Goal: Task Accomplishment & Management: Manage account settings

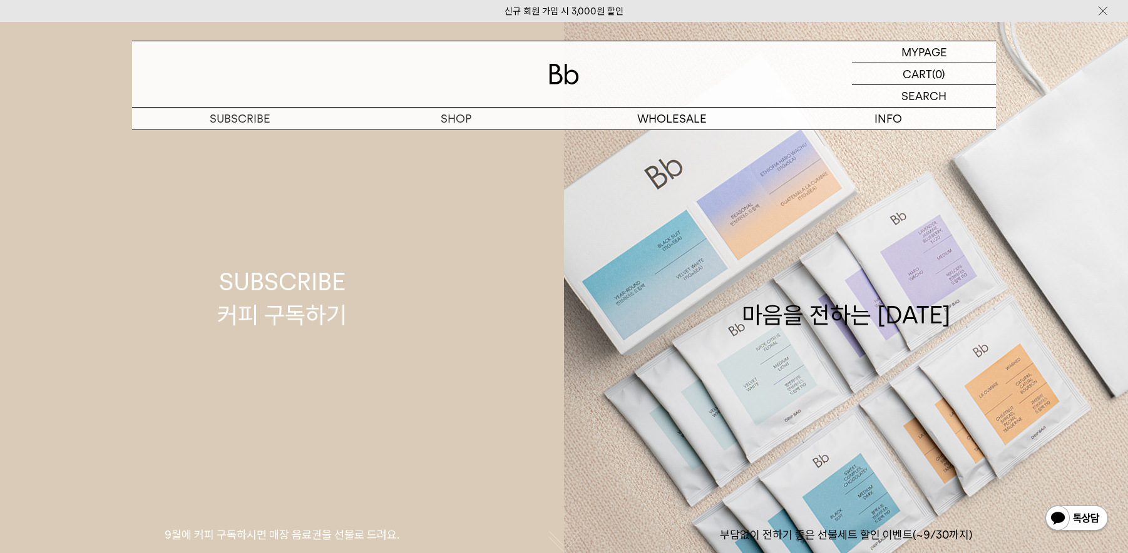
click at [527, 446] on link "SUBSCRIBE 커피 구독하기 9월에 커피 구독하시면 매장 음료권을 선물로 드려요." at bounding box center [282, 298] width 564 height 553
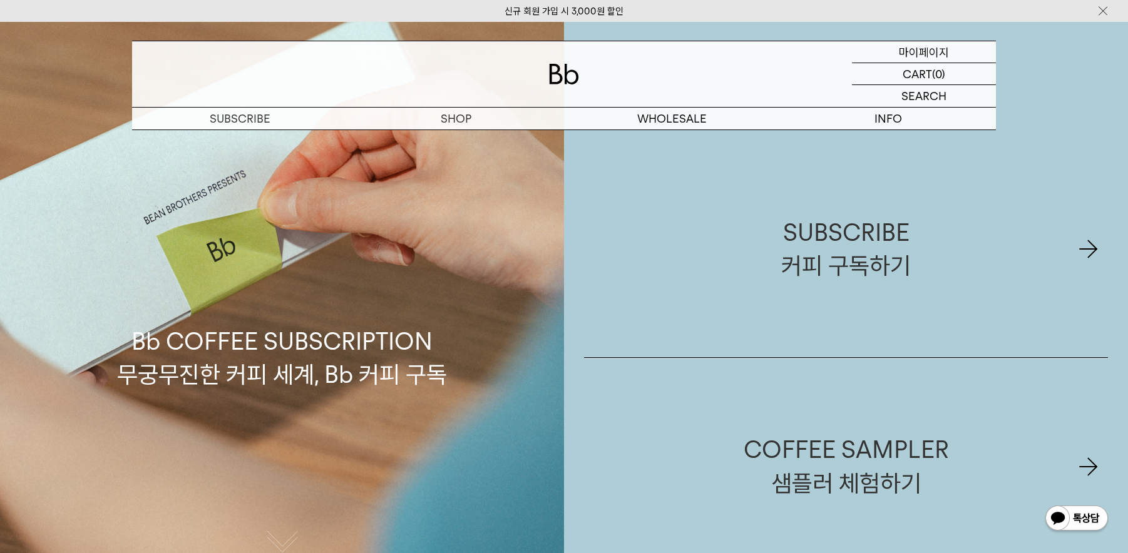
click at [919, 53] on p "마이페이지" at bounding box center [924, 51] width 50 height 21
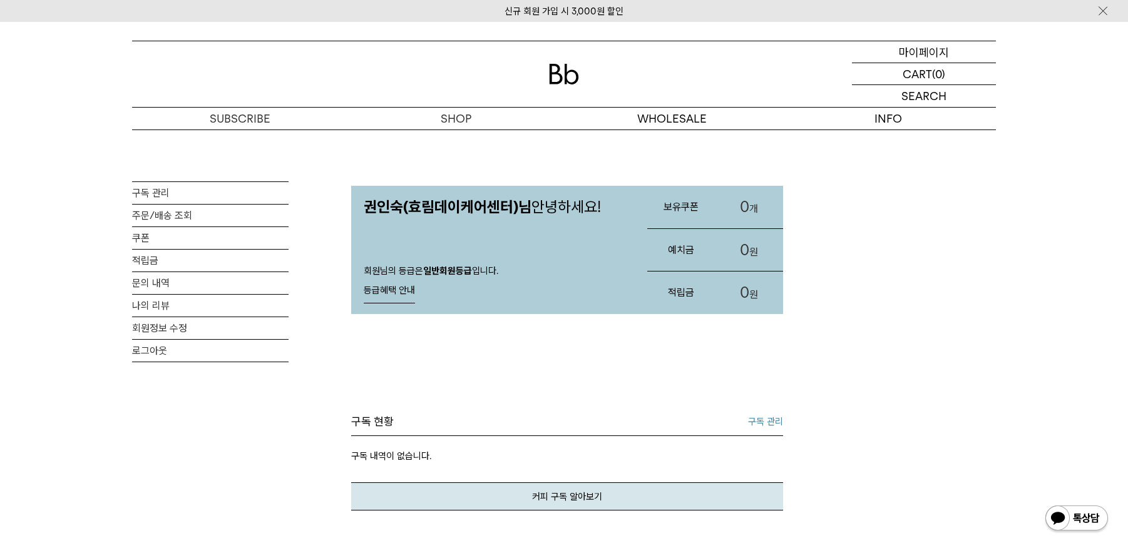
click at [919, 53] on p "마이페이지" at bounding box center [924, 51] width 50 height 21
click at [155, 356] on link "로그아웃" at bounding box center [210, 351] width 157 height 22
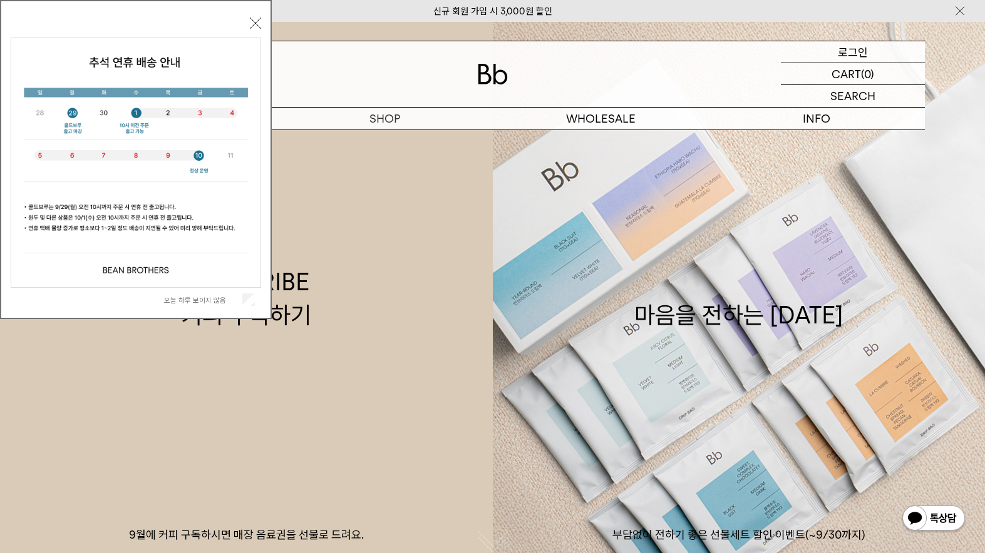
click at [837, 54] on div "LOGIN 로그인" at bounding box center [853, 51] width 144 height 21
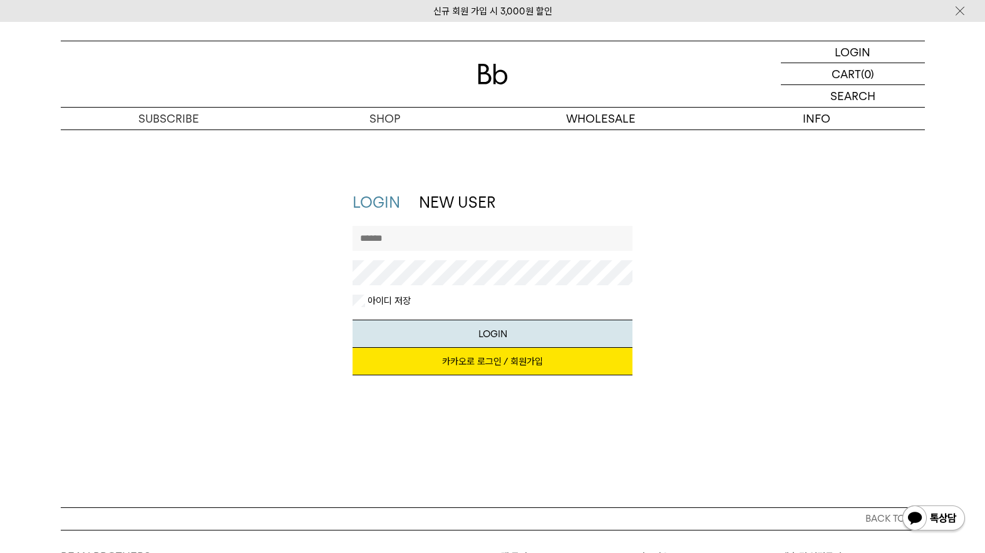
click at [480, 354] on link "카카오로 로그인 / 회원가입" at bounding box center [493, 362] width 280 height 28
